Goal: Navigation & Orientation: Find specific page/section

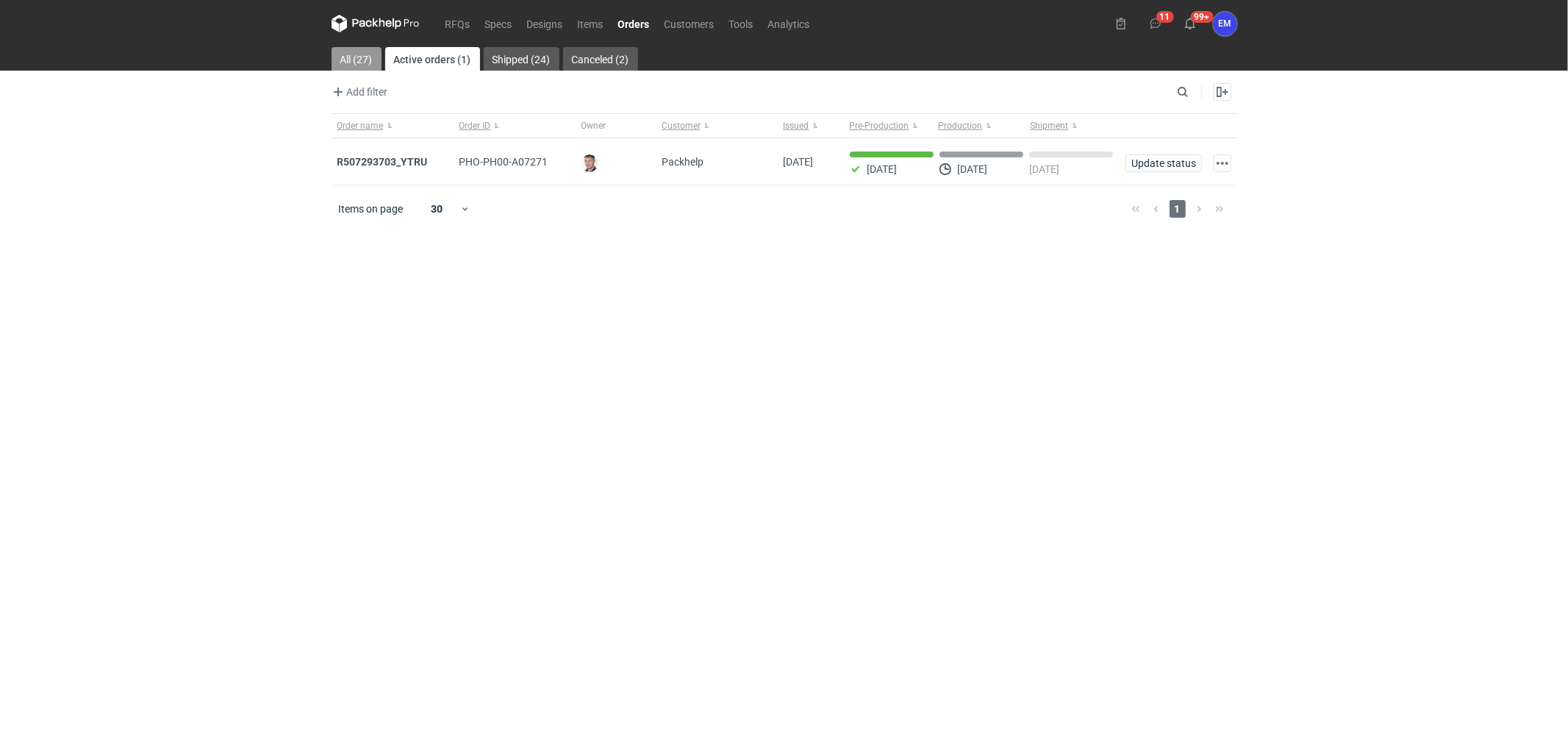
click at [358, 54] on link "All (27)" at bounding box center [356, 58] width 50 height 24
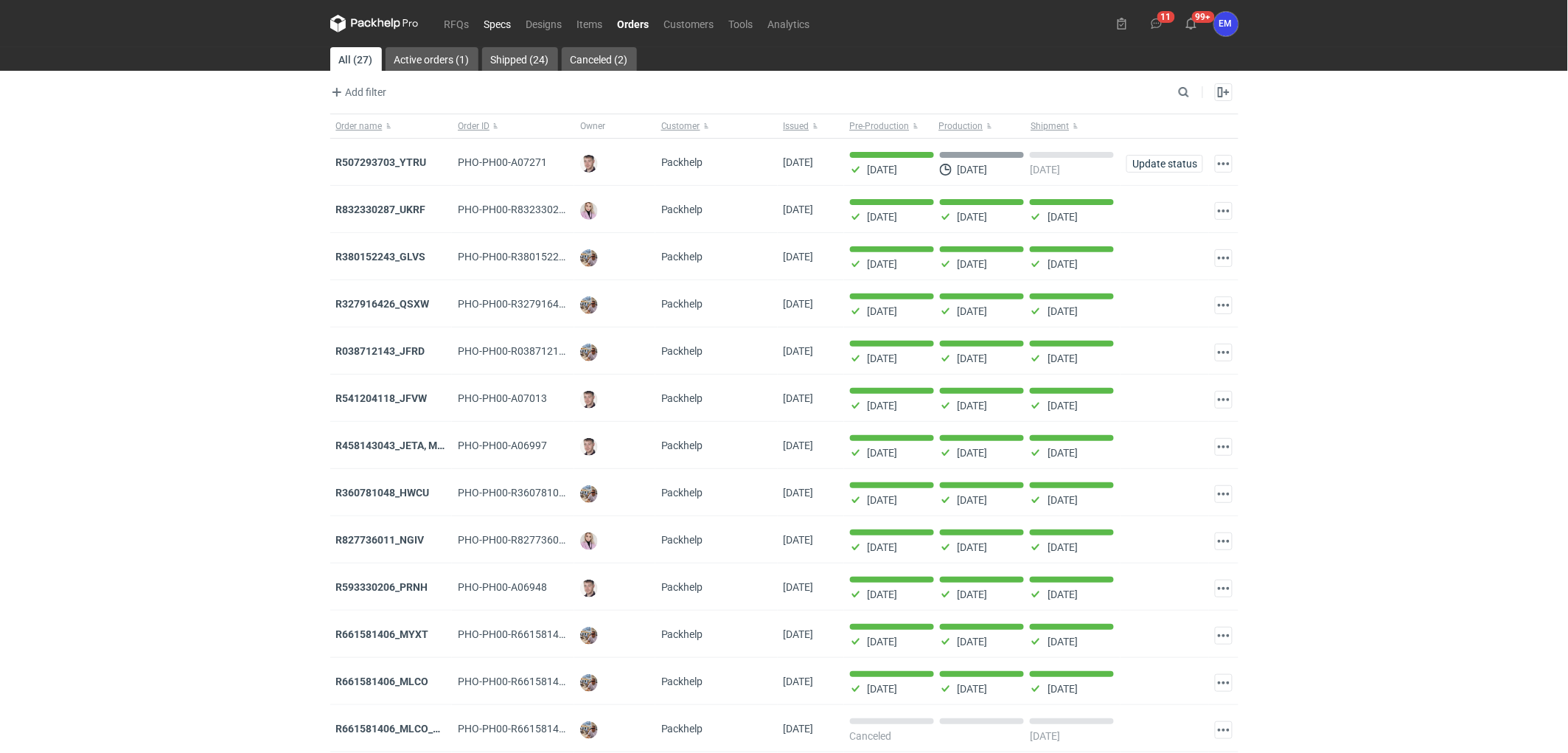
click at [491, 20] on link "Specs" at bounding box center [498, 24] width 42 height 18
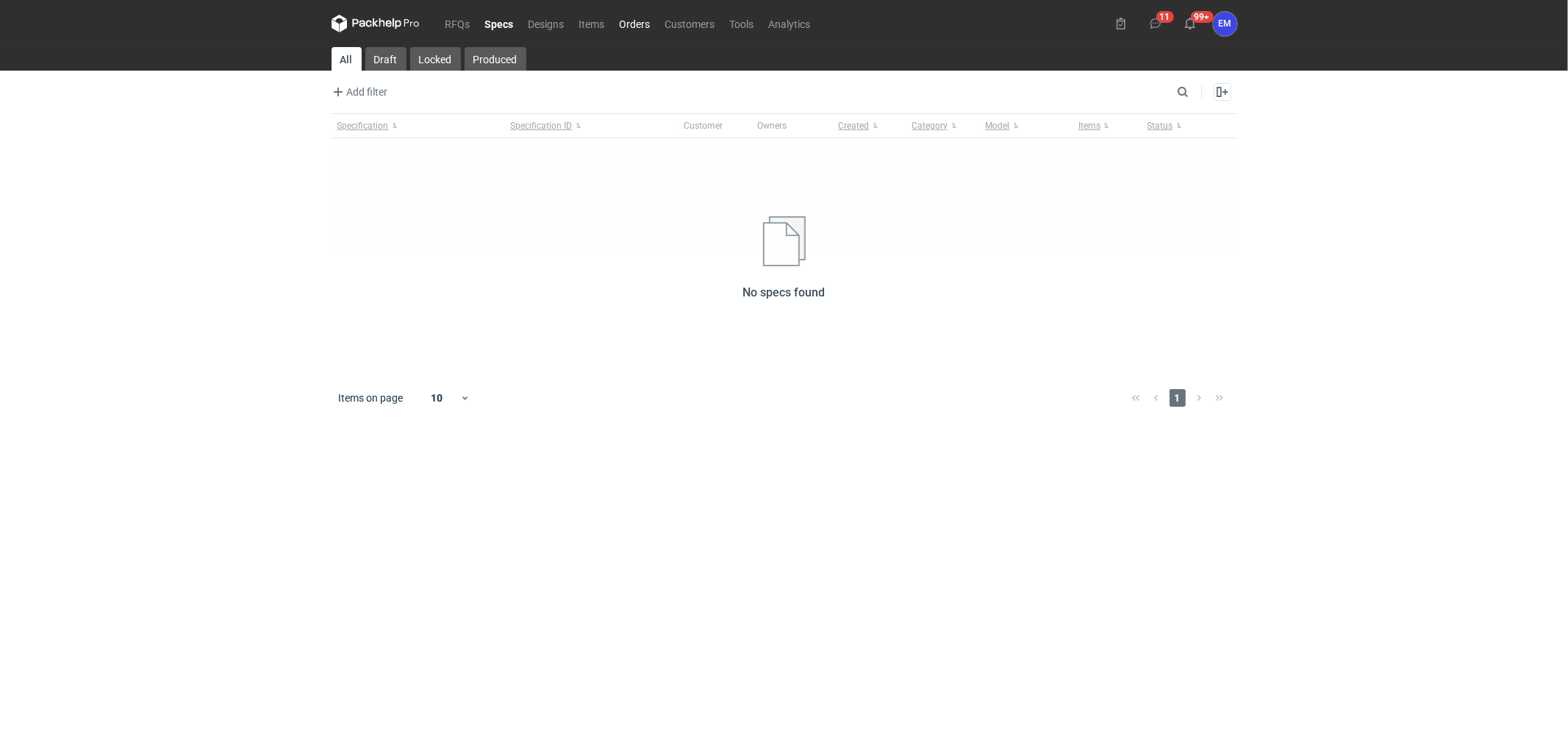
click at [637, 24] on link "Orders" at bounding box center [635, 24] width 46 height 18
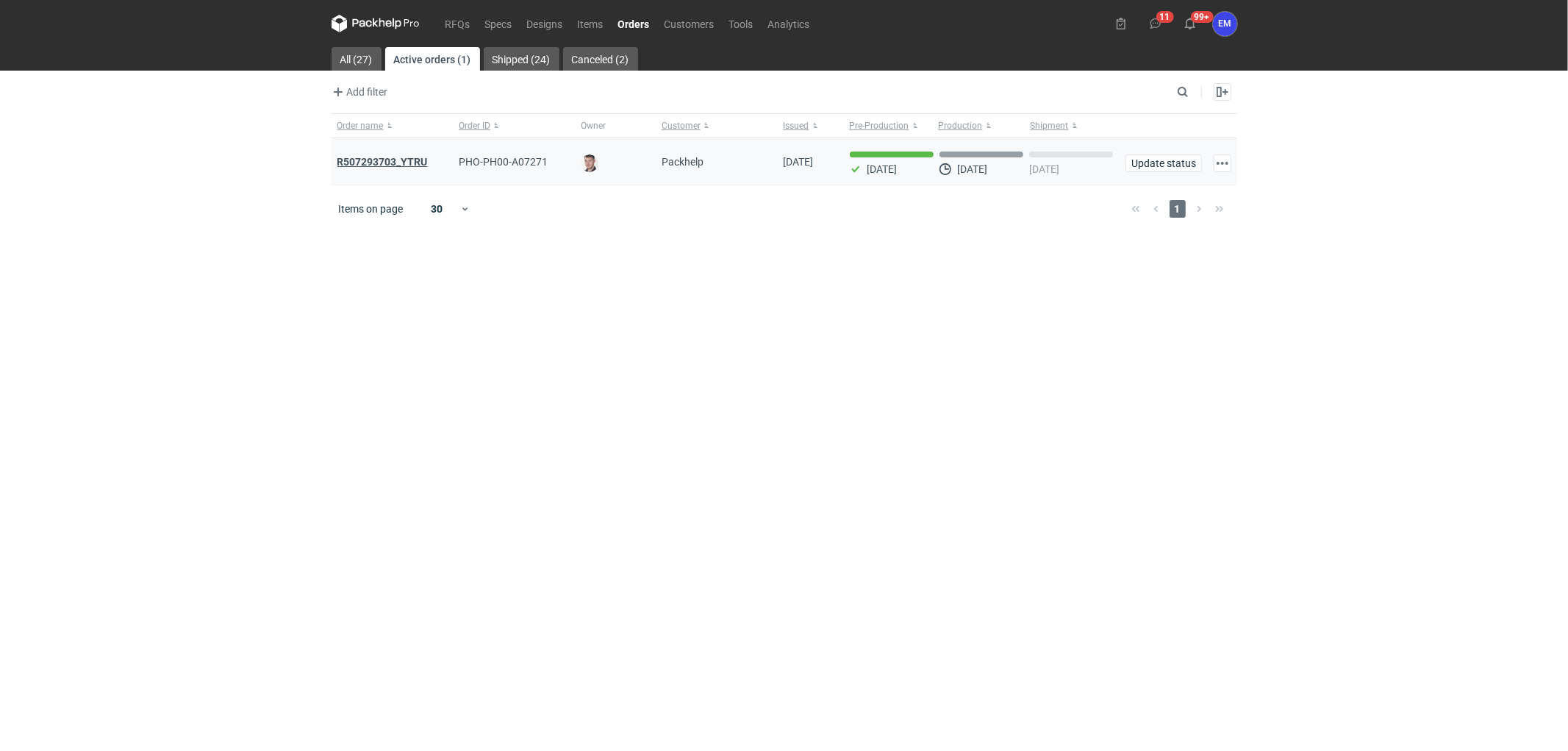
click at [413, 163] on strong "R507293703_YTRU" at bounding box center [382, 161] width 91 height 11
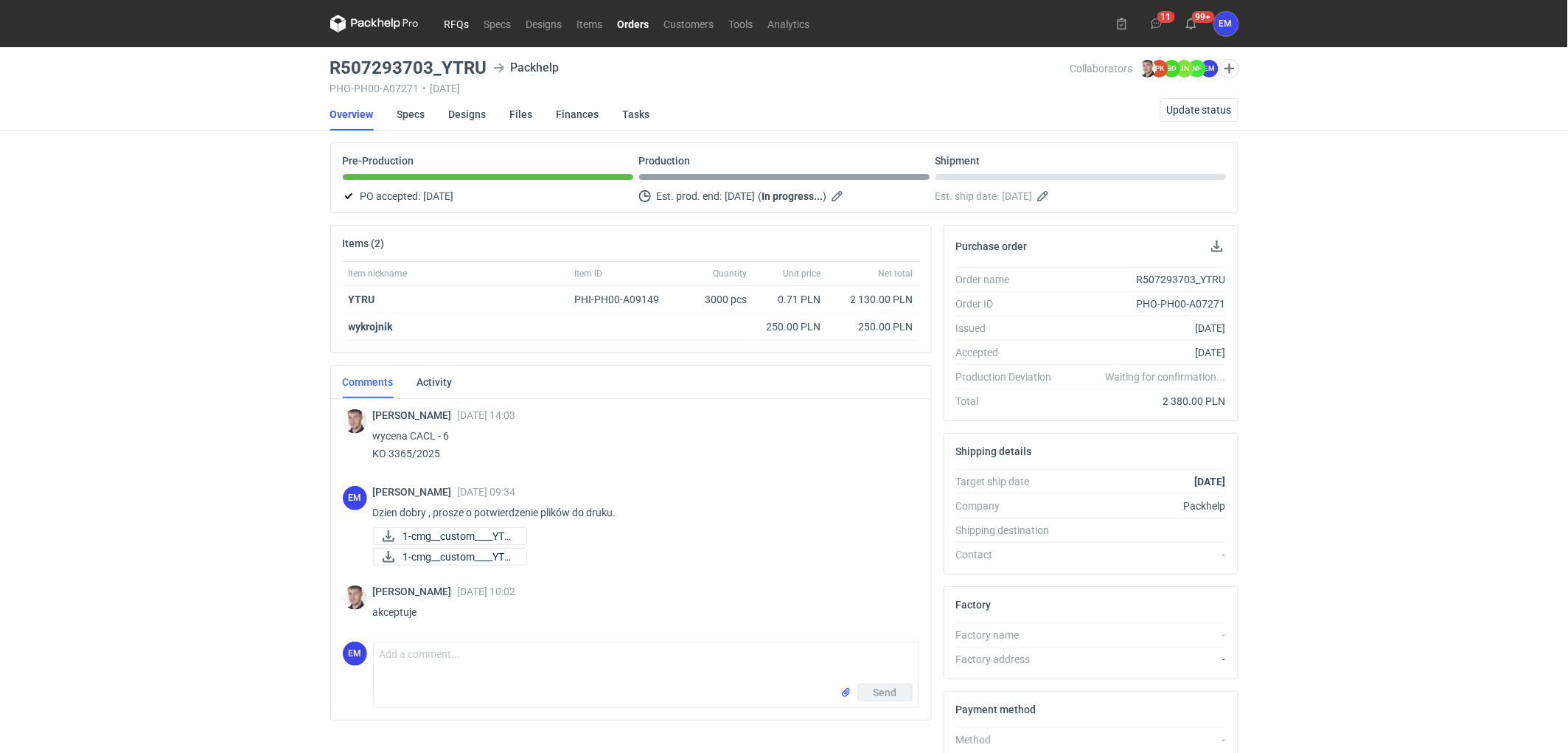
click at [455, 23] on link "RFQs" at bounding box center [456, 24] width 40 height 18
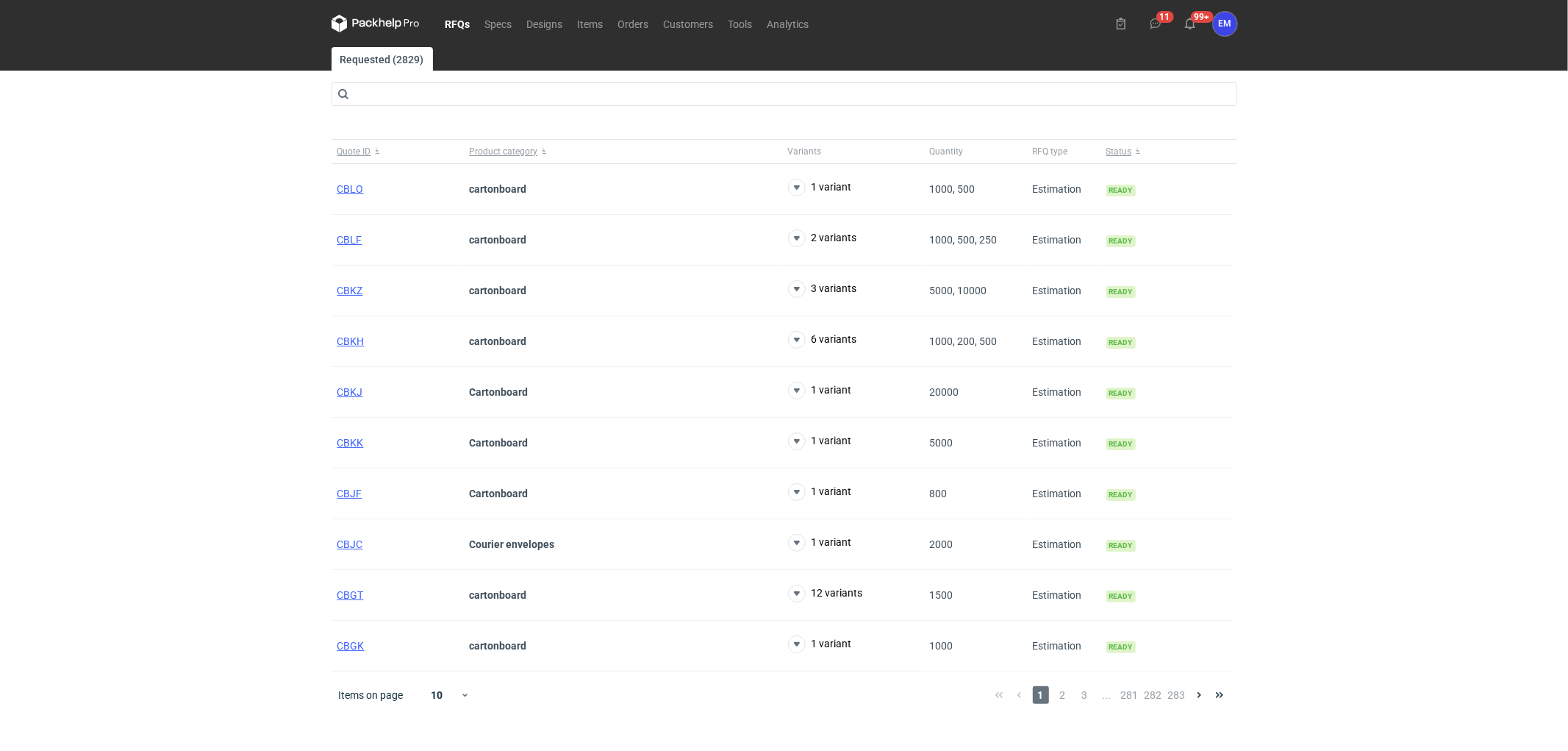
click at [209, 324] on div "RFQs Specs Designs Items Orders Customers Tools Analytics 11 99+ EM [PERSON_NAM…" at bounding box center [784, 375] width 1568 height 751
click at [158, 287] on div "RFQs Specs Designs Items Orders Customers Tools Analytics 11 99+ EM [PERSON_NAM…" at bounding box center [784, 375] width 1568 height 751
